Goal: Answer question/provide support: Share knowledge or assist other users

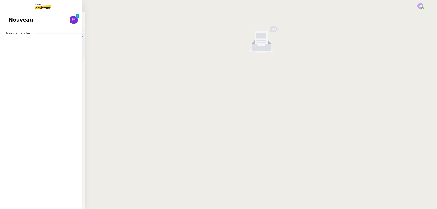
click at [6, 20] on link "Nouveau 0 1 2 3 4 5 6 7 8 9" at bounding box center [41, 20] width 82 height 13
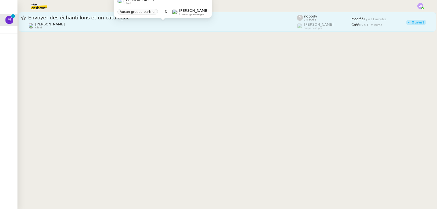
click at [135, 24] on div "[PERSON_NAME] client" at bounding box center [162, 25] width 269 height 7
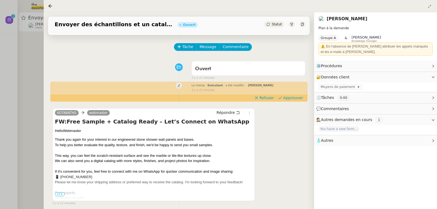
scroll to position [27, 0]
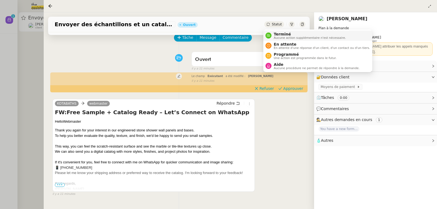
click at [280, 32] on span "Terminé" at bounding box center [310, 34] width 72 height 4
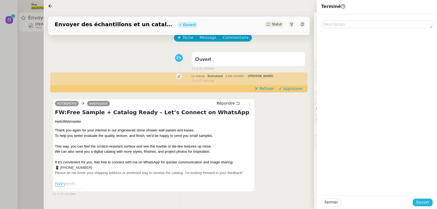
click at [428, 200] on span "Sauver" at bounding box center [422, 202] width 13 height 6
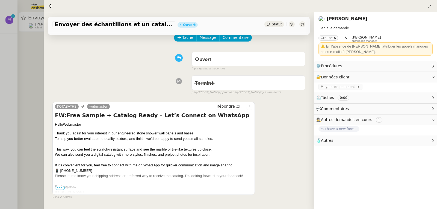
click at [17, 54] on div at bounding box center [218, 104] width 437 height 209
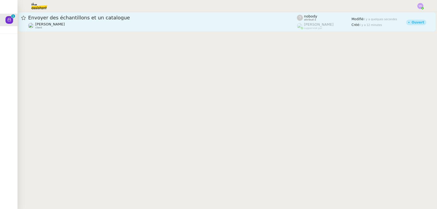
click at [99, 20] on span "Envoyer des échantillons et un catalogue" at bounding box center [162, 17] width 269 height 5
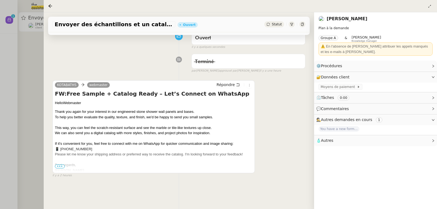
scroll to position [55, 0]
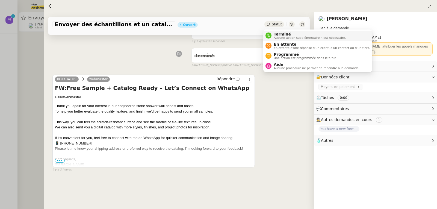
click at [283, 32] on span "Terminé" at bounding box center [310, 34] width 72 height 4
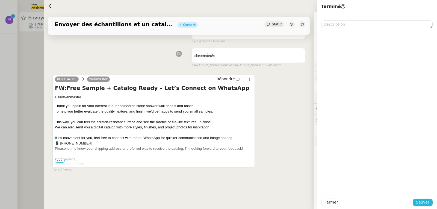
click at [423, 201] on span "Sauver" at bounding box center [422, 202] width 13 height 6
